Goal: Task Accomplishment & Management: Manage account settings

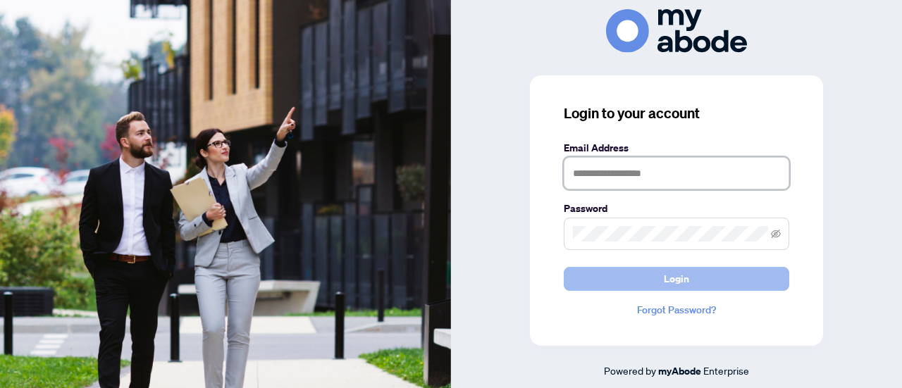
type input "**********"
click at [666, 278] on span "Login" at bounding box center [676, 279] width 25 height 23
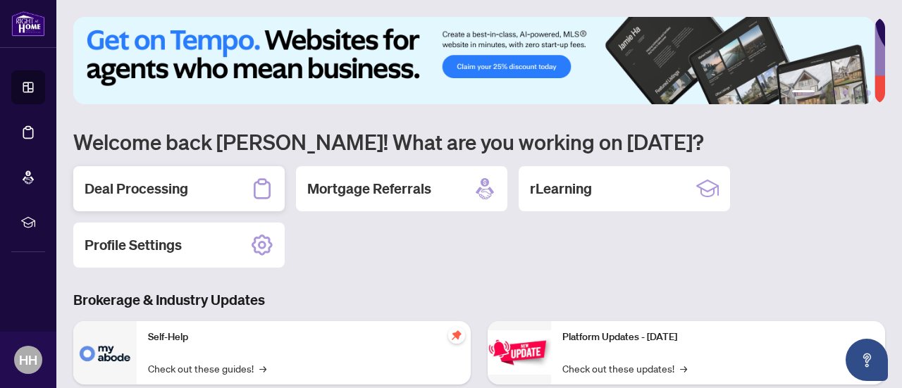
click at [179, 179] on h2 "Deal Processing" at bounding box center [137, 189] width 104 height 20
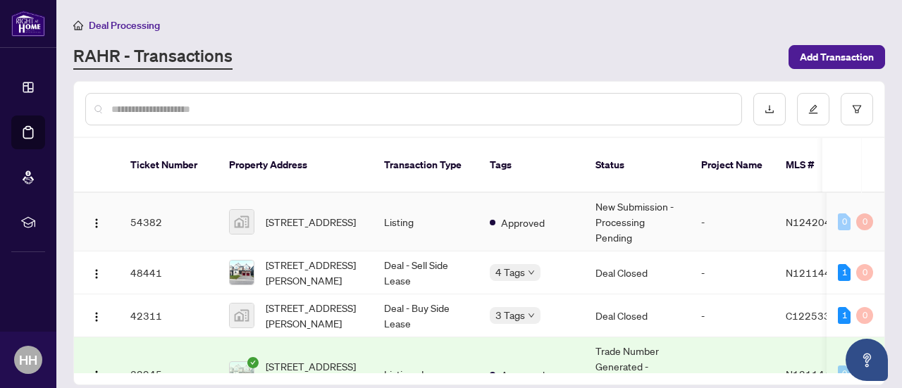
click at [744, 195] on td "-" at bounding box center [732, 222] width 85 height 59
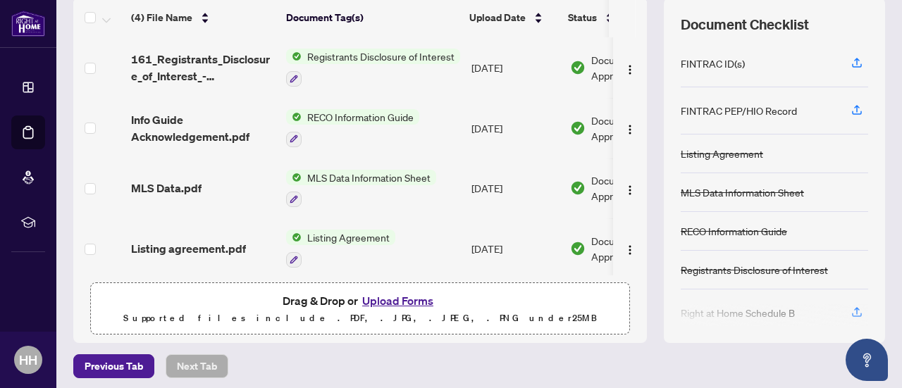
scroll to position [200, 0]
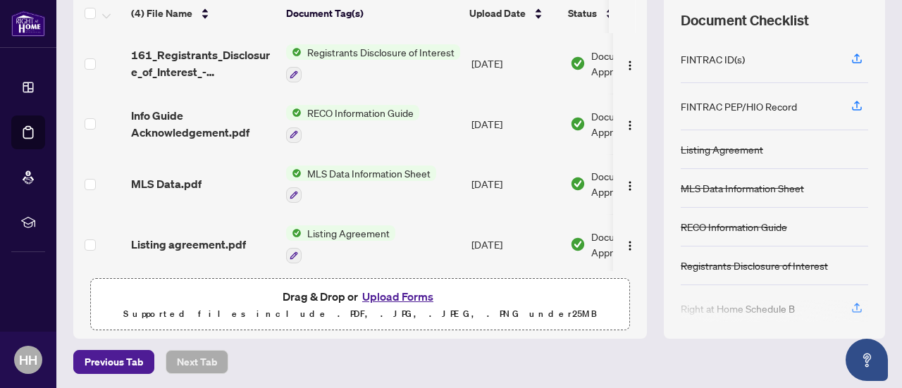
click at [390, 294] on button "Upload Forms" at bounding box center [398, 297] width 80 height 18
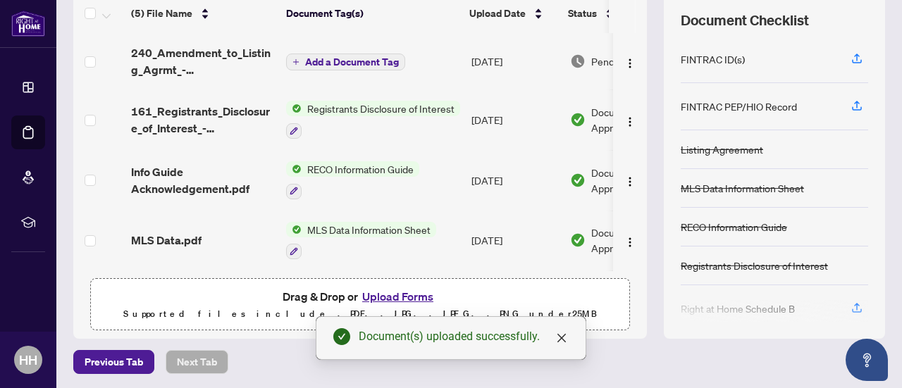
click at [358, 57] on span "Add a Document Tag" at bounding box center [352, 62] width 94 height 10
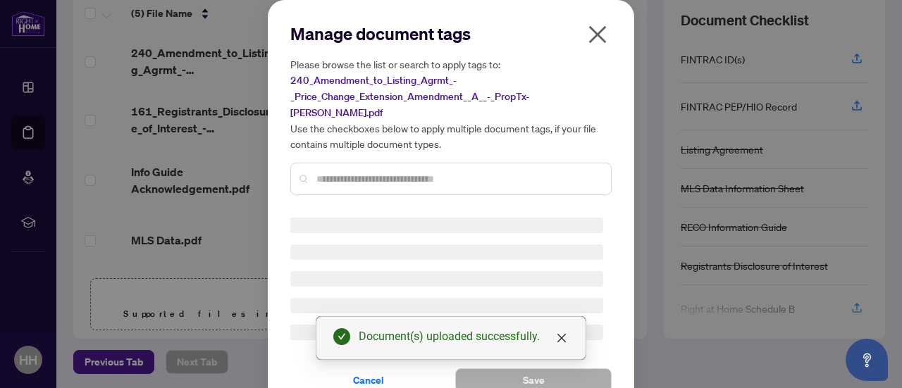
click at [338, 171] on input "text" at bounding box center [458, 179] width 283 height 16
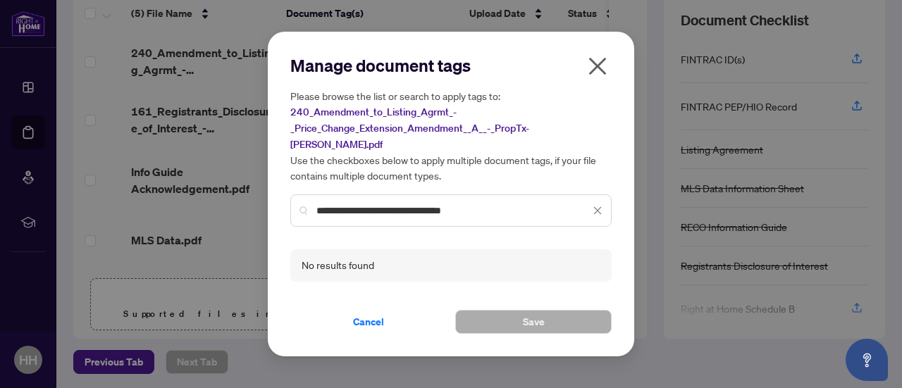
type input "**********"
click at [495, 253] on div "No results found" at bounding box center [450, 266] width 321 height 32
click at [517, 203] on input "**********" at bounding box center [454, 211] width 274 height 16
click at [597, 78] on icon "close" at bounding box center [598, 66] width 23 height 23
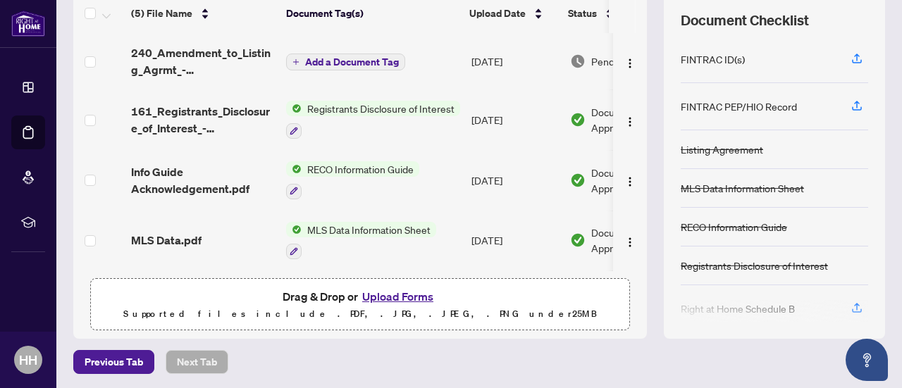
click at [358, 58] on span "Add a Document Tag" at bounding box center [352, 62] width 94 height 10
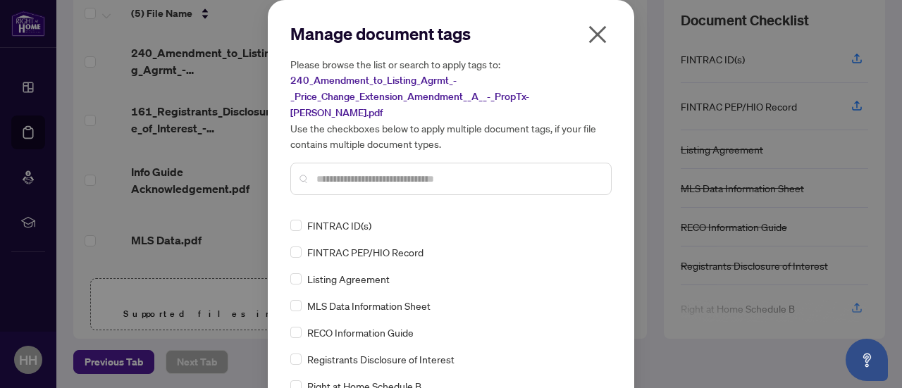
click at [415, 171] on input "text" at bounding box center [458, 179] width 283 height 16
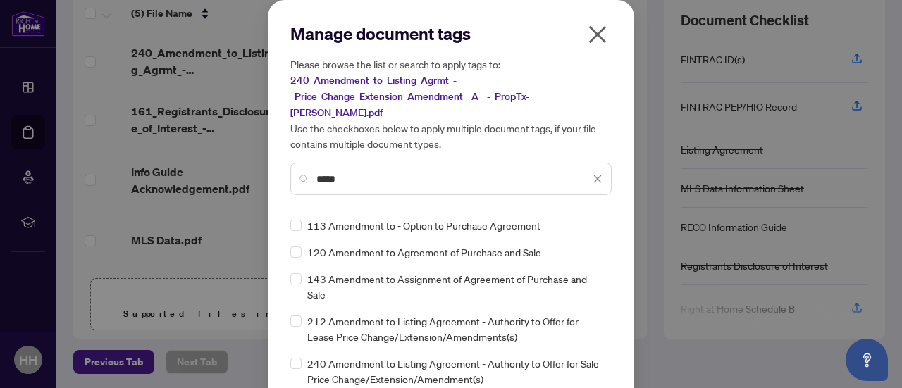
type input "*****"
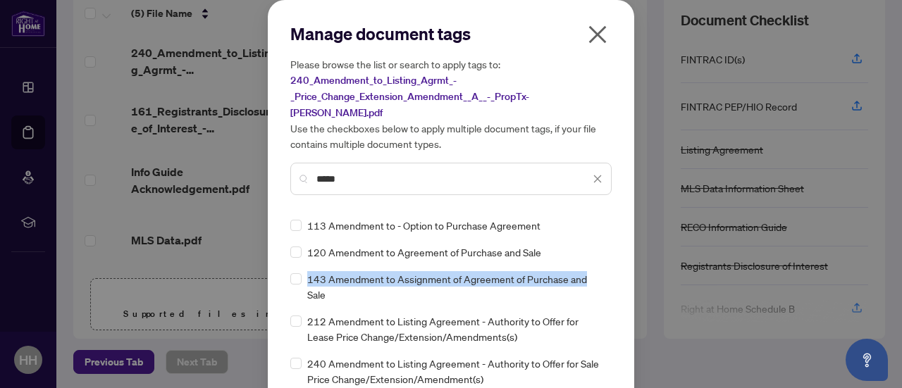
click at [600, 252] on div "113 Amendment to - Option to Purchase Agreement 120 Amendment to Agreement of P…" at bounding box center [450, 306] width 321 height 176
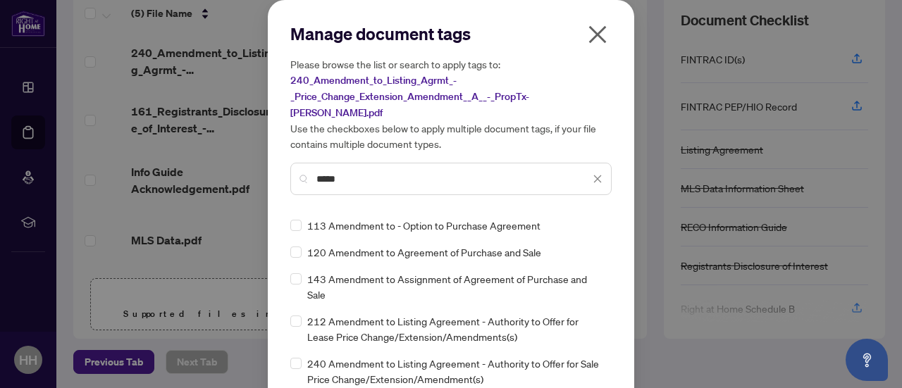
click at [442, 360] on span "240 Amendment to Listing Agreement - Authority to Offer for Sale Price Change/E…" at bounding box center [455, 371] width 296 height 31
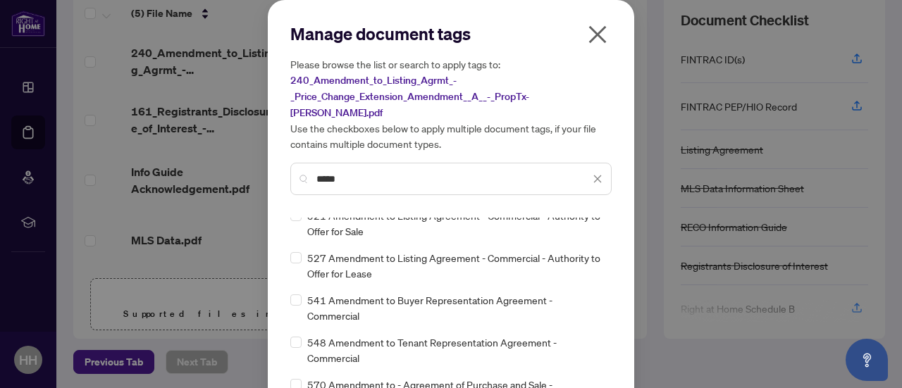
scroll to position [62, 0]
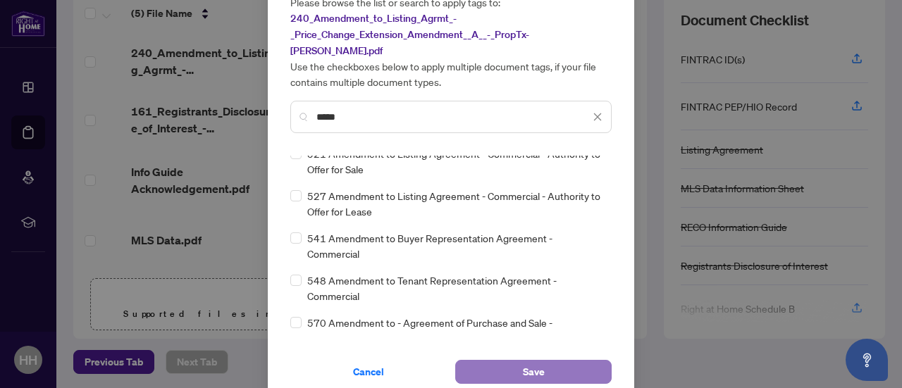
click at [506, 362] on button "Save" at bounding box center [533, 372] width 157 height 24
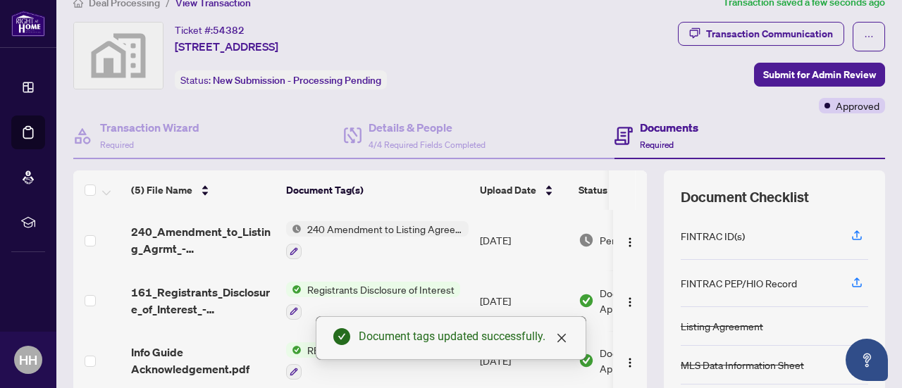
scroll to position [0, 0]
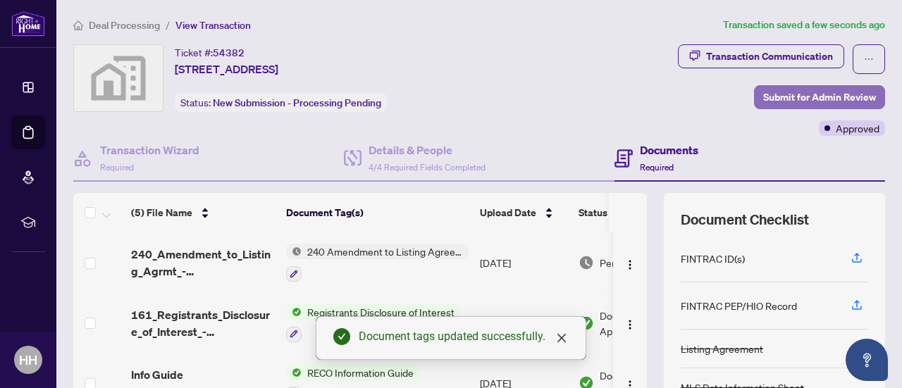
click at [814, 95] on span "Submit for Admin Review" at bounding box center [820, 97] width 113 height 23
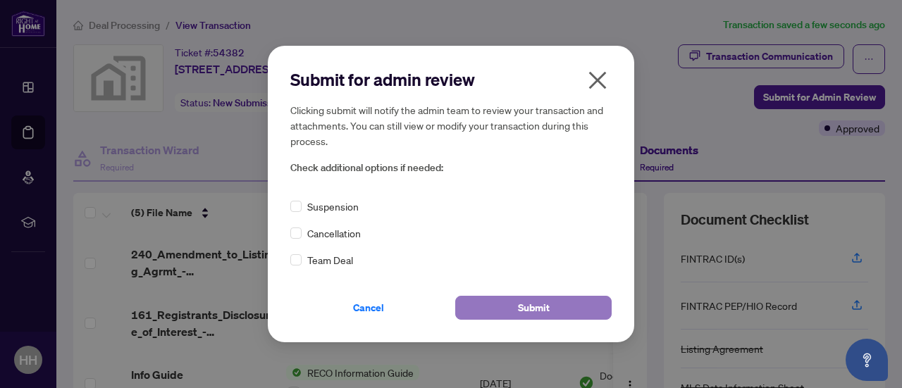
click at [530, 312] on span "Submit" at bounding box center [534, 308] width 32 height 23
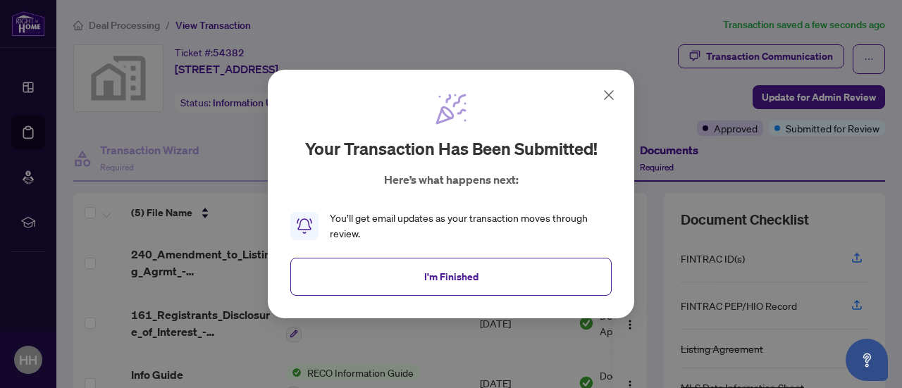
click at [609, 98] on icon at bounding box center [609, 95] width 17 height 17
